Goal: Task Accomplishment & Management: Manage account settings

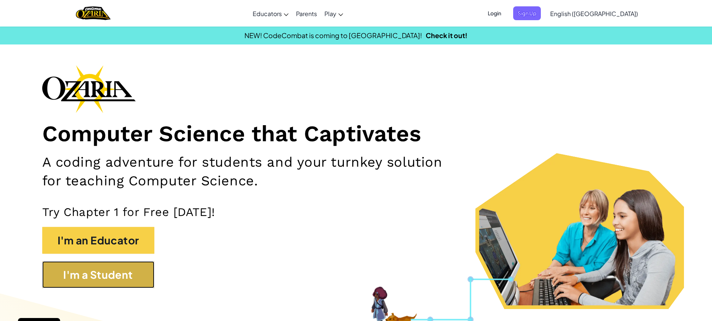
click at [113, 273] on button "I'm a Student" at bounding box center [98, 274] width 112 height 27
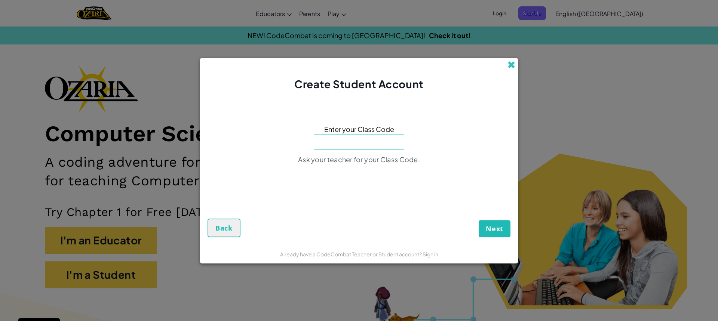
click at [513, 61] on span at bounding box center [511, 65] width 8 height 8
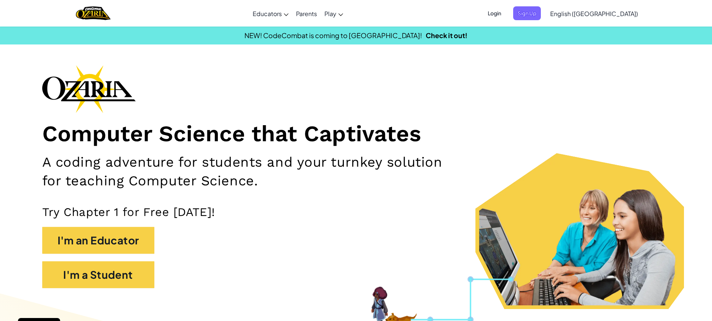
click at [506, 13] on span "Login" at bounding box center [495, 13] width 22 height 14
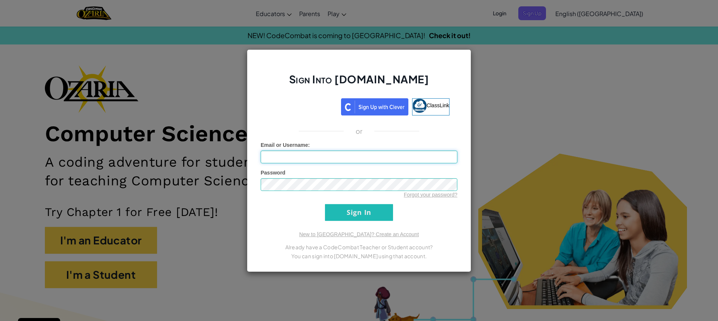
type input "hearts4maisie"
click at [355, 210] on input "Sign In" at bounding box center [359, 212] width 68 height 17
